Goal: Task Accomplishment & Management: Manage account settings

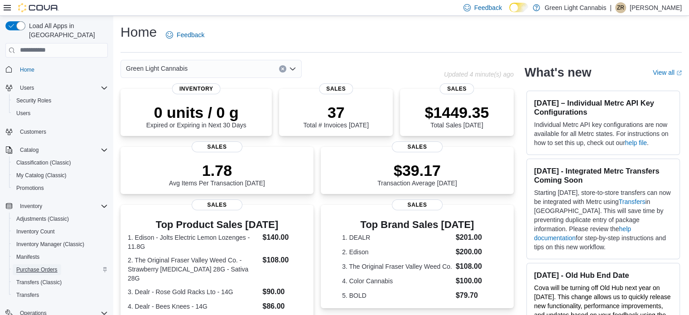
click at [45, 266] on span "Purchase Orders" at bounding box center [36, 269] width 41 height 7
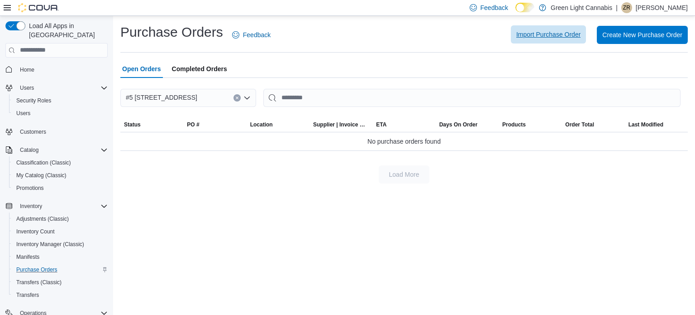
click at [546, 29] on span "Import Purchase Order" at bounding box center [548, 34] width 64 height 18
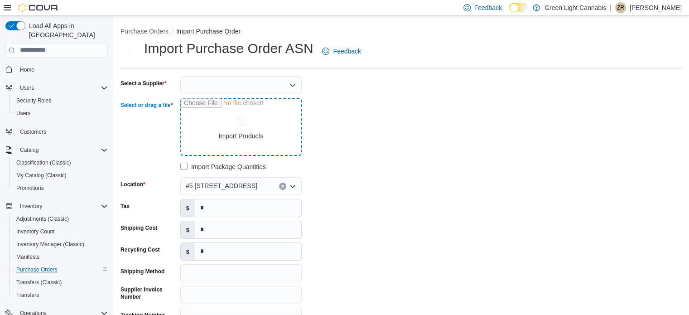
click at [264, 120] on input "Select or drag a file" at bounding box center [240, 127] width 121 height 58
click at [245, 85] on div at bounding box center [240, 85] width 121 height 18
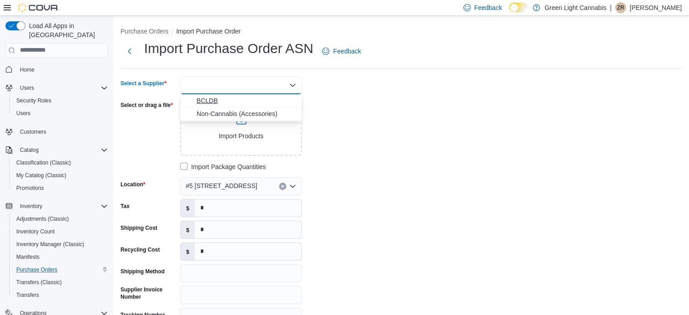
click at [245, 105] on span "BCLDB" at bounding box center [246, 100] width 100 height 9
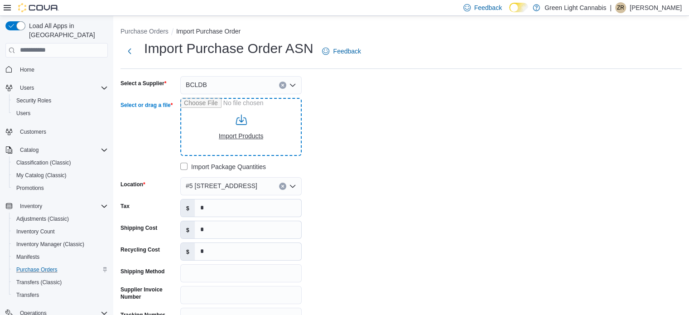
click at [247, 127] on input "Select or drag a file" at bounding box center [240, 127] width 121 height 58
type input "**********"
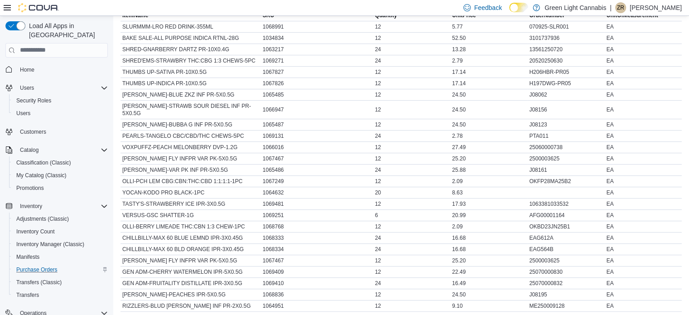
scroll to position [437, 0]
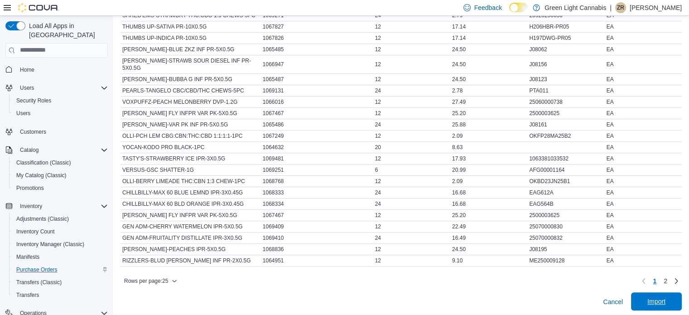
click at [665, 298] on span "Import" at bounding box center [656, 300] width 18 height 9
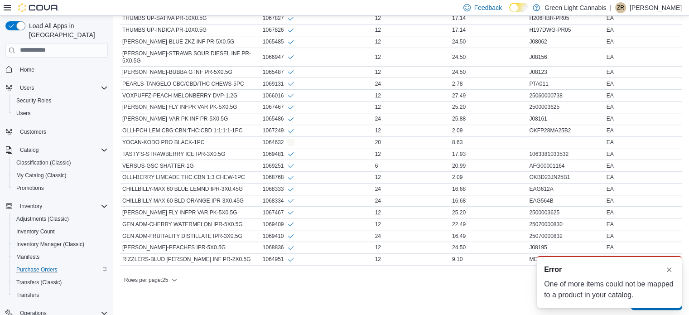
scroll to position [0, 0]
click at [676, 272] on div "A new notification appears Error One of more items could not be mapped to a pro…" at bounding box center [608, 282] width 145 height 52
click at [669, 269] on button "Dismiss toast" at bounding box center [668, 268] width 11 height 11
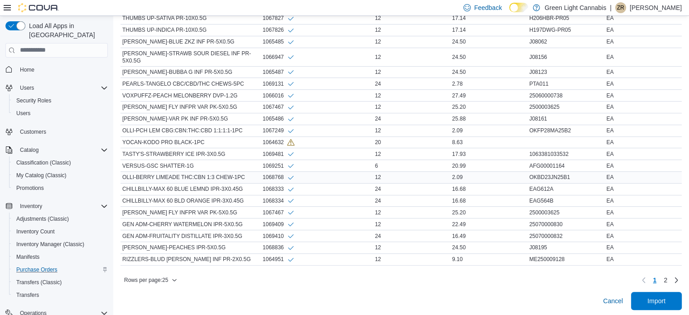
scroll to position [447, 0]
click at [664, 296] on span "Import" at bounding box center [656, 300] width 18 height 9
click at [279, 139] on div "1064632" at bounding box center [279, 143] width 32 height 8
click at [391, 137] on div "20" at bounding box center [411, 142] width 77 height 11
drag, startPoint x: 391, startPoint y: 135, endPoint x: 342, endPoint y: 284, distance: 156.3
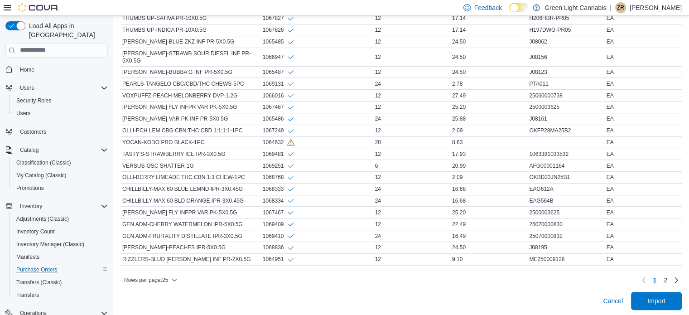
click at [342, 284] on div "Rows per page : 25 Page 1 of 2 1 2" at bounding box center [400, 280] width 561 height 14
click at [674, 293] on span "Import" at bounding box center [656, 300] width 40 height 18
click at [614, 296] on span "Cancel" at bounding box center [612, 300] width 20 height 9
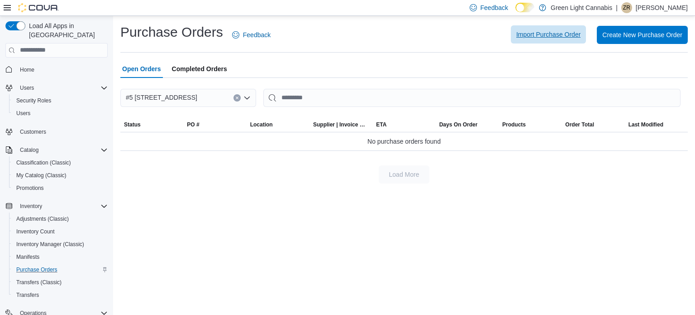
click at [531, 27] on span "Import Purchase Order" at bounding box center [548, 34] width 64 height 18
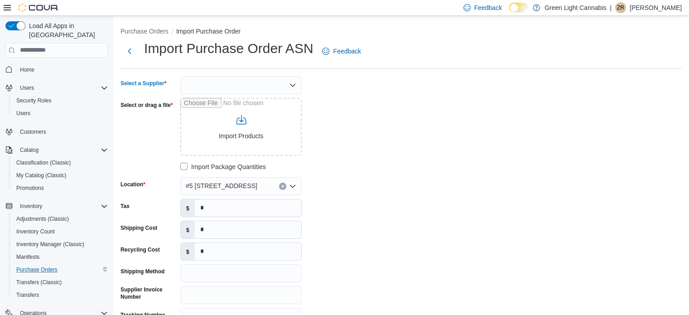
click at [229, 79] on div at bounding box center [240, 85] width 121 height 18
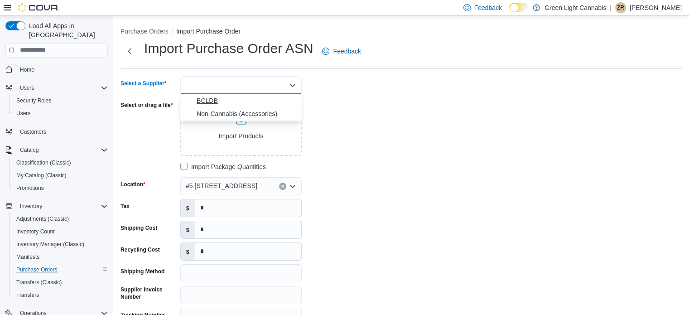
click at [238, 100] on span "BCLDB" at bounding box center [246, 100] width 100 height 9
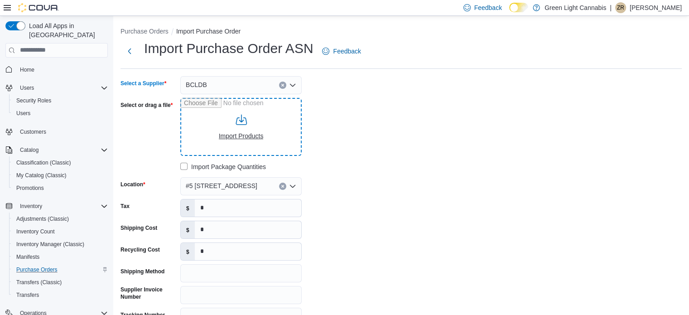
click at [243, 124] on input "Select or drag a file" at bounding box center [240, 127] width 121 height 58
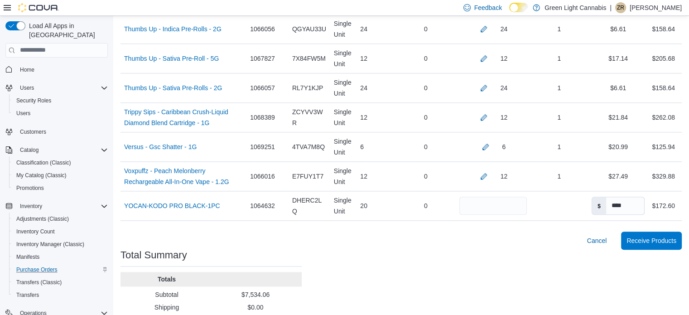
scroll to position [999, 0]
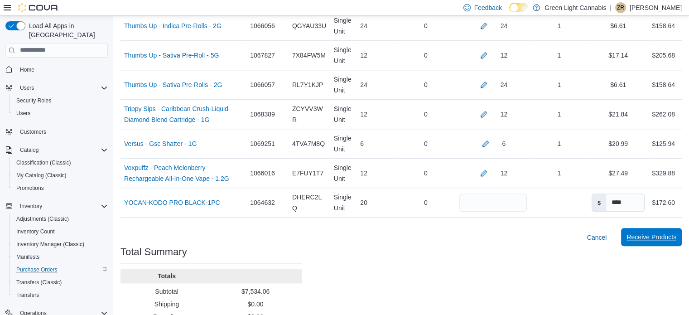
click at [649, 232] on span "Receive Products" at bounding box center [651, 236] width 50 height 9
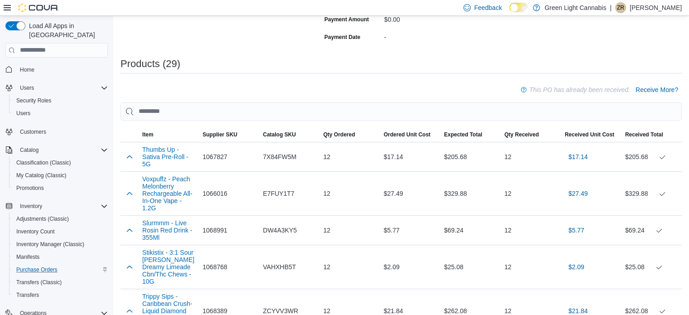
scroll to position [239, 0]
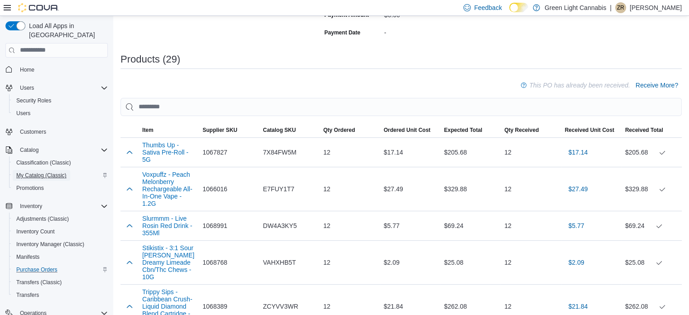
click at [34, 172] on span "My Catalog (Classic)" at bounding box center [41, 175] width 50 height 7
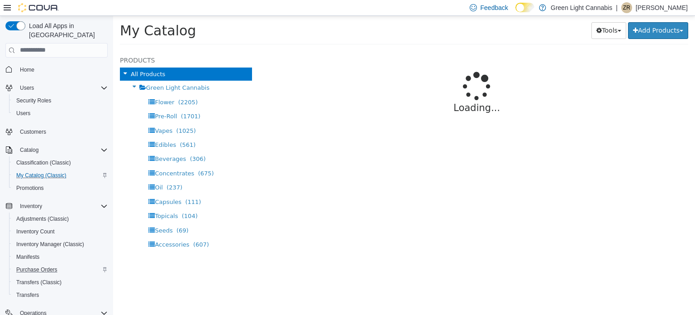
select select "**********"
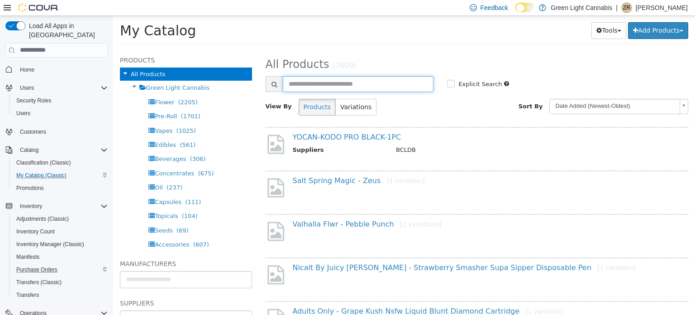
click at [312, 86] on input "text" at bounding box center [358, 84] width 151 height 16
type input "********"
select select "**********"
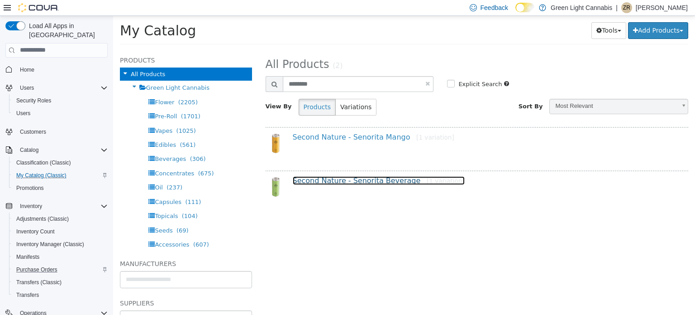
click at [335, 182] on link "Second Nature - Senorita Beverage [1 variation]" at bounding box center [379, 180] width 172 height 9
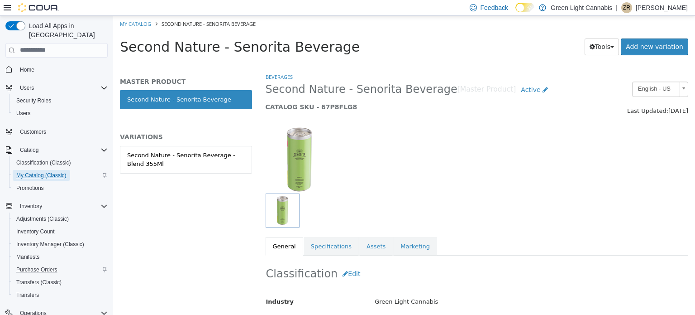
click at [37, 172] on span "My Catalog (Classic)" at bounding box center [41, 175] width 50 height 7
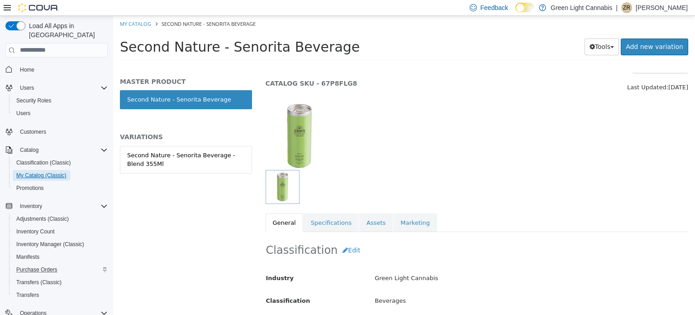
scroll to position [24, 0]
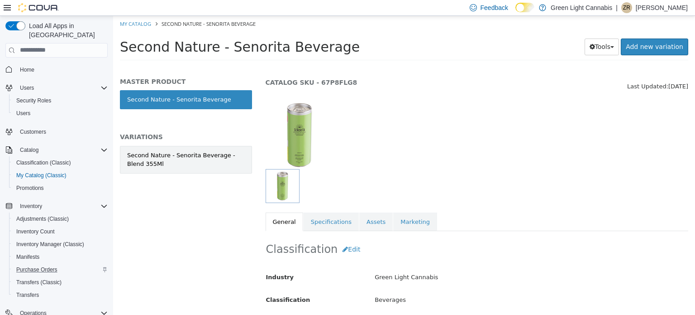
click at [183, 154] on div "Second Nature - Senorita Beverage - Blend 355Ml" at bounding box center [186, 159] width 118 height 18
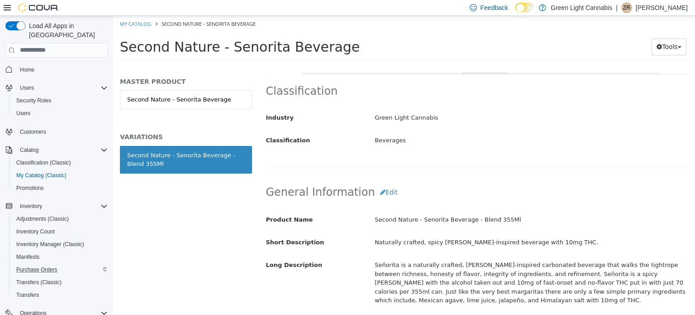
scroll to position [67, 0]
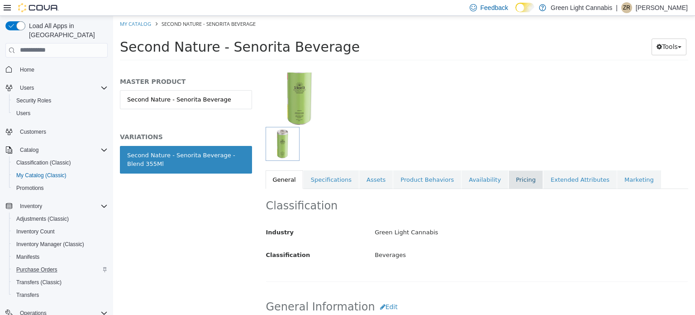
click at [509, 173] on link "Pricing" at bounding box center [526, 179] width 34 height 19
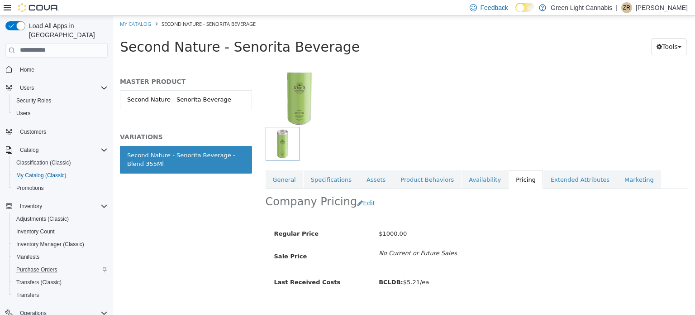
scroll to position [81, 0]
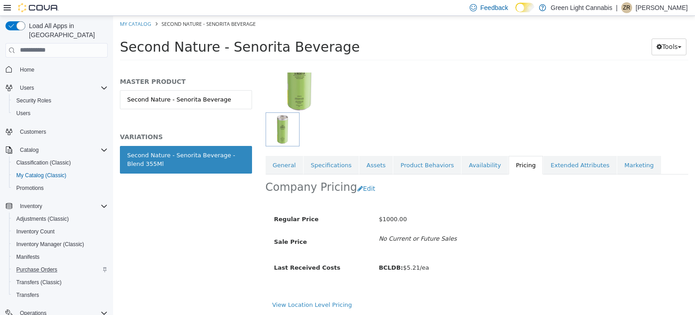
click at [388, 218] on span "$1000.00" at bounding box center [393, 218] width 28 height 7
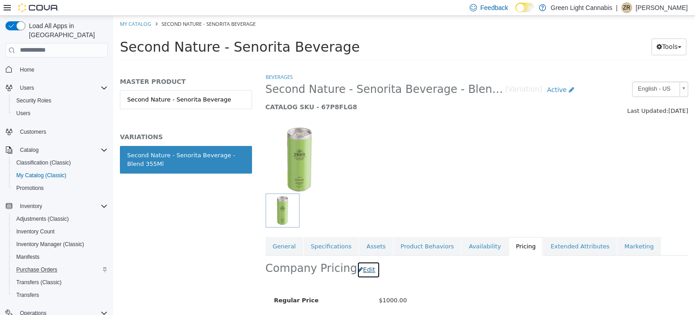
click at [357, 265] on button "Edit" at bounding box center [368, 269] width 23 height 17
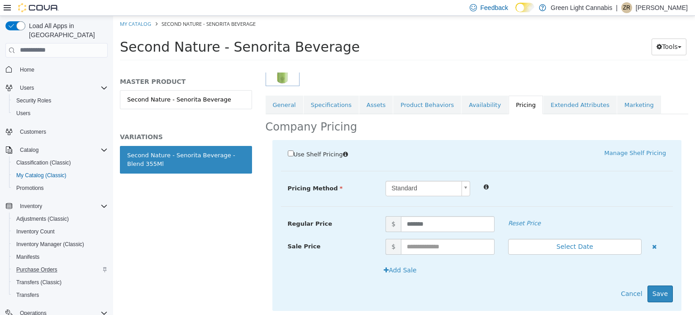
scroll to position [146, 0]
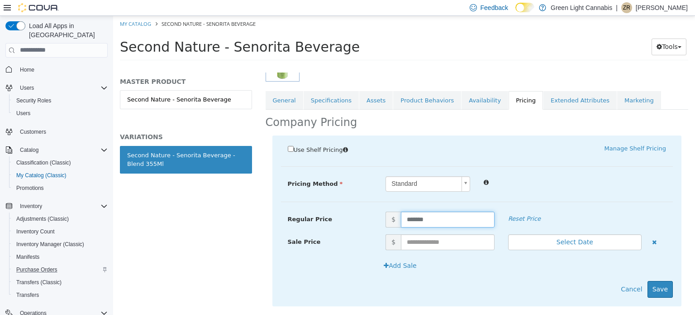
click at [436, 222] on input "*******" at bounding box center [448, 219] width 94 height 16
type input "*"
type input "****"
click at [657, 292] on button "Save" at bounding box center [660, 288] width 25 height 17
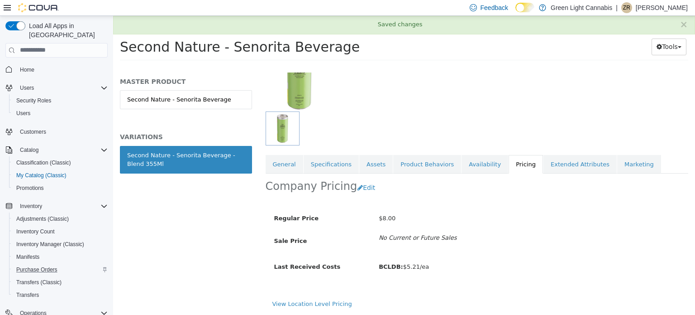
scroll to position [81, 0]
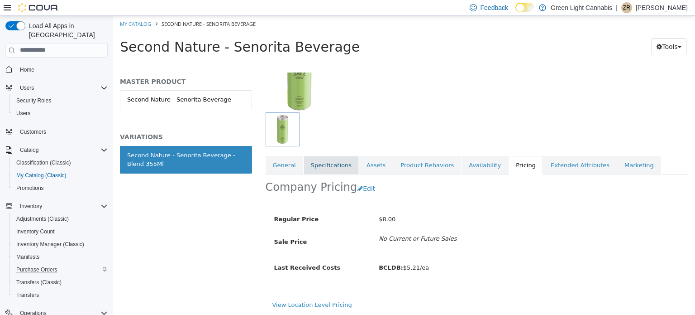
click at [338, 169] on link "Specifications" at bounding box center [331, 164] width 55 height 19
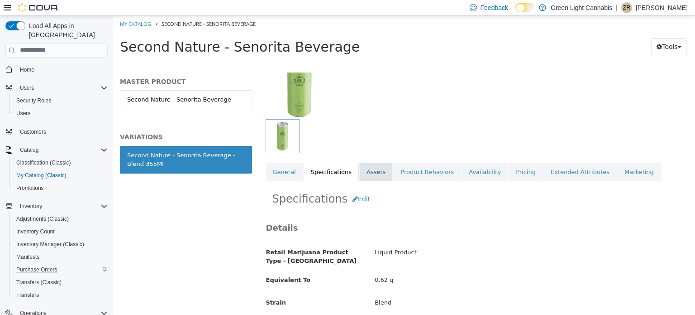
scroll to position [76, 0]
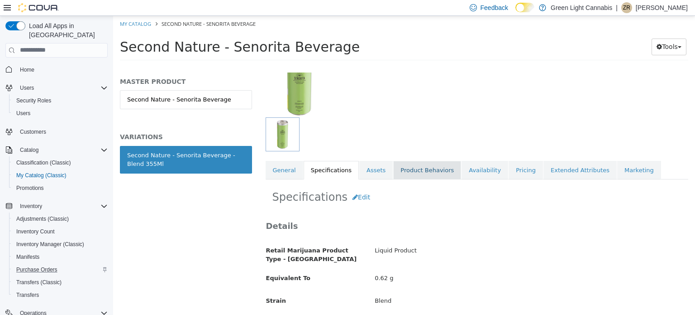
click at [420, 174] on link "Product Behaviors" at bounding box center [427, 169] width 68 height 19
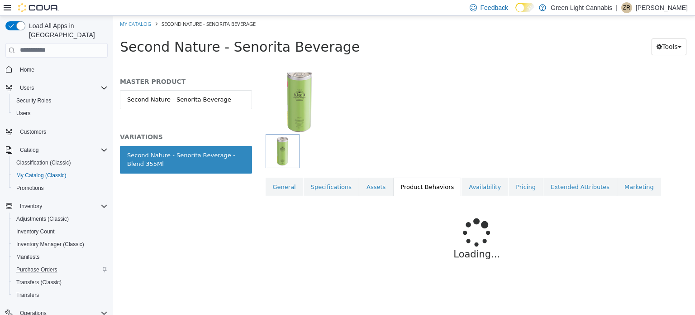
scroll to position [39, 0]
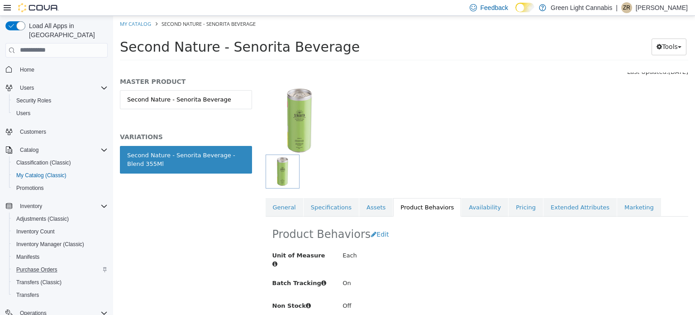
click at [409, 141] on div at bounding box center [477, 115] width 437 height 77
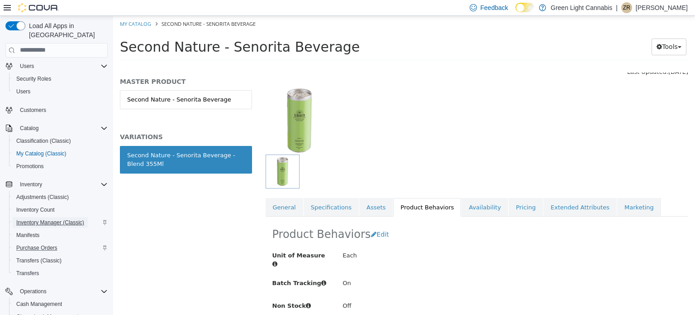
click at [48, 219] on span "Inventory Manager (Classic)" at bounding box center [50, 222] width 68 height 7
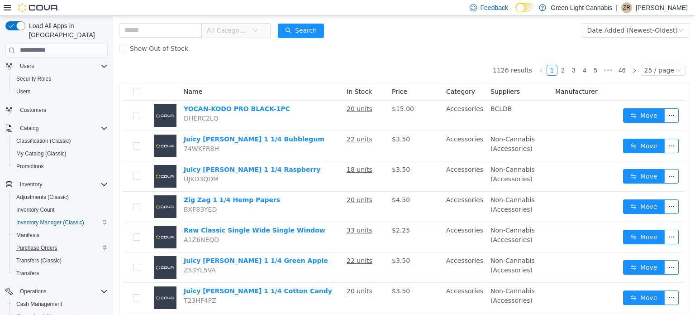
scroll to position [62, 0]
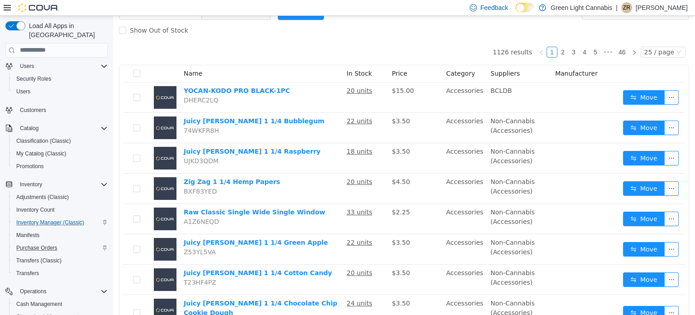
click at [433, 210] on td "$2.25" at bounding box center [415, 218] width 54 height 30
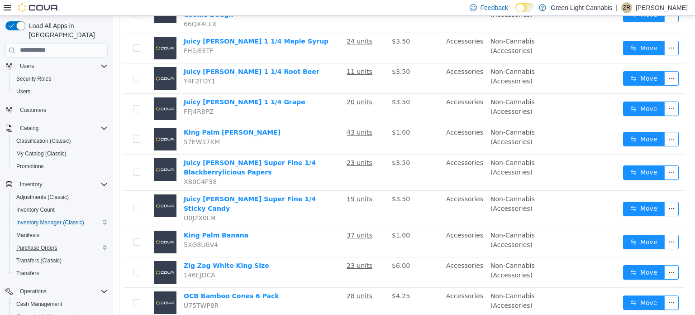
scroll to position [375, 0]
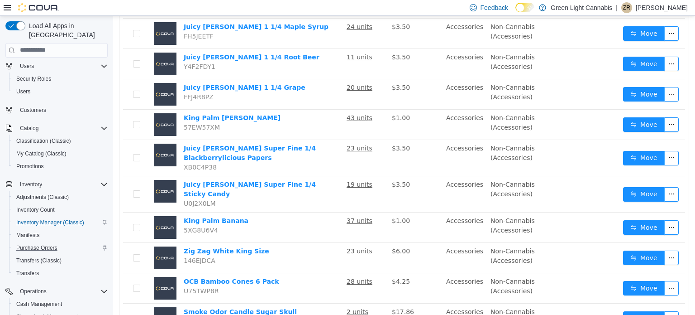
click at [8, 9] on icon at bounding box center [7, 7] width 7 height 7
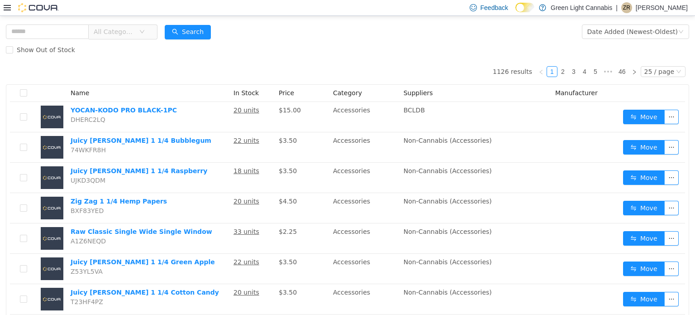
scroll to position [0, 0]
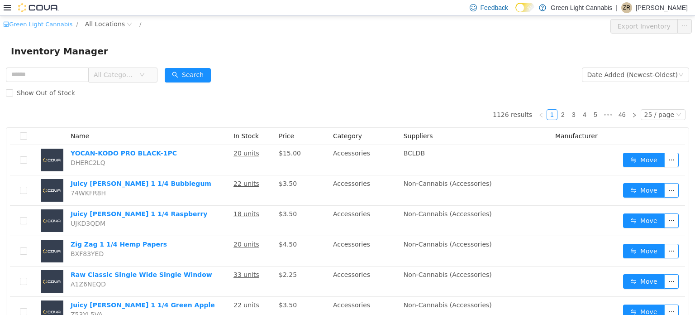
click at [26, 24] on link "Green Light Cannabis" at bounding box center [37, 23] width 69 height 7
